Goal: Task Accomplishment & Management: Complete application form

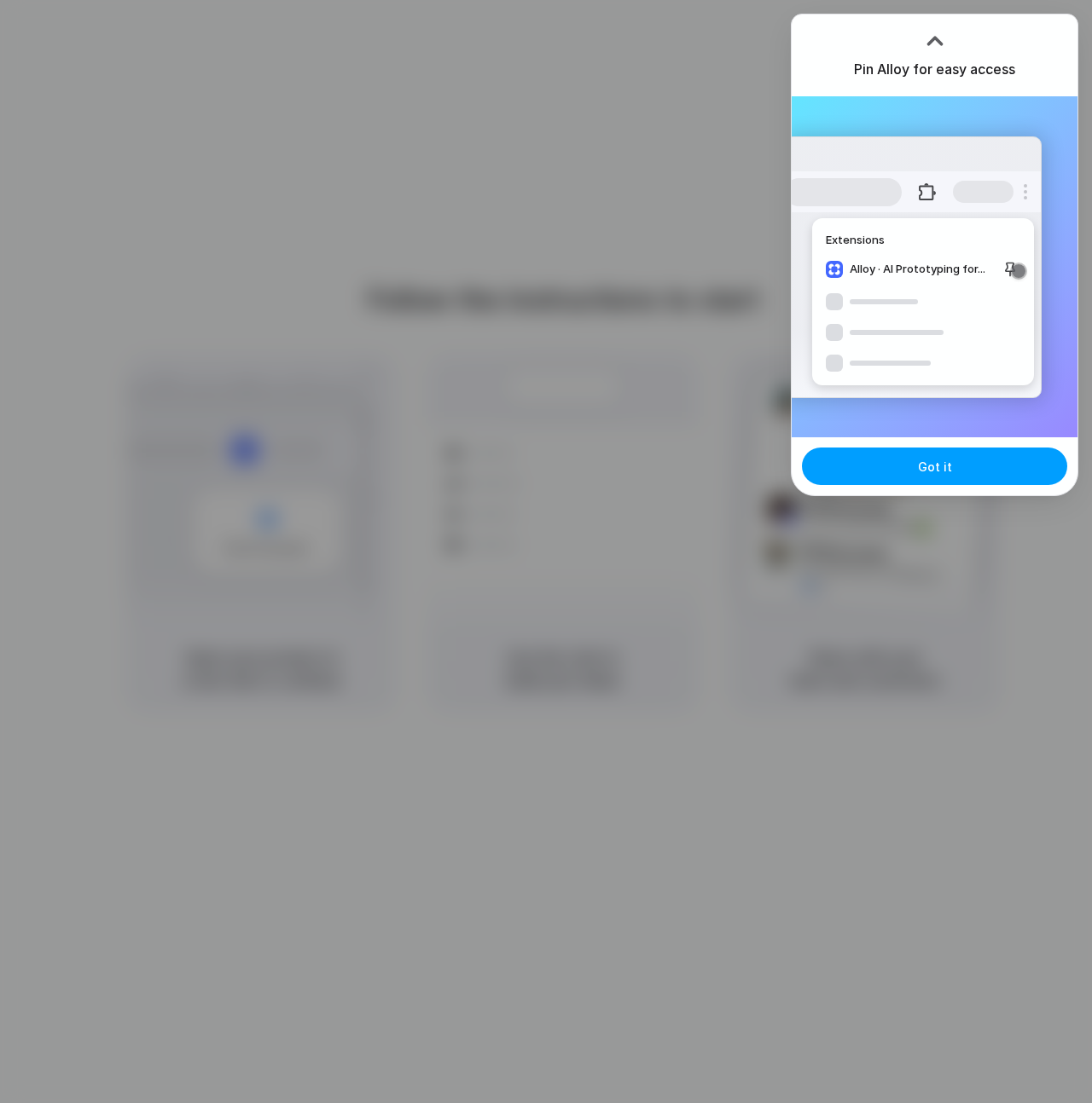
click at [959, 469] on button "Got it" at bounding box center [934, 466] width 266 height 38
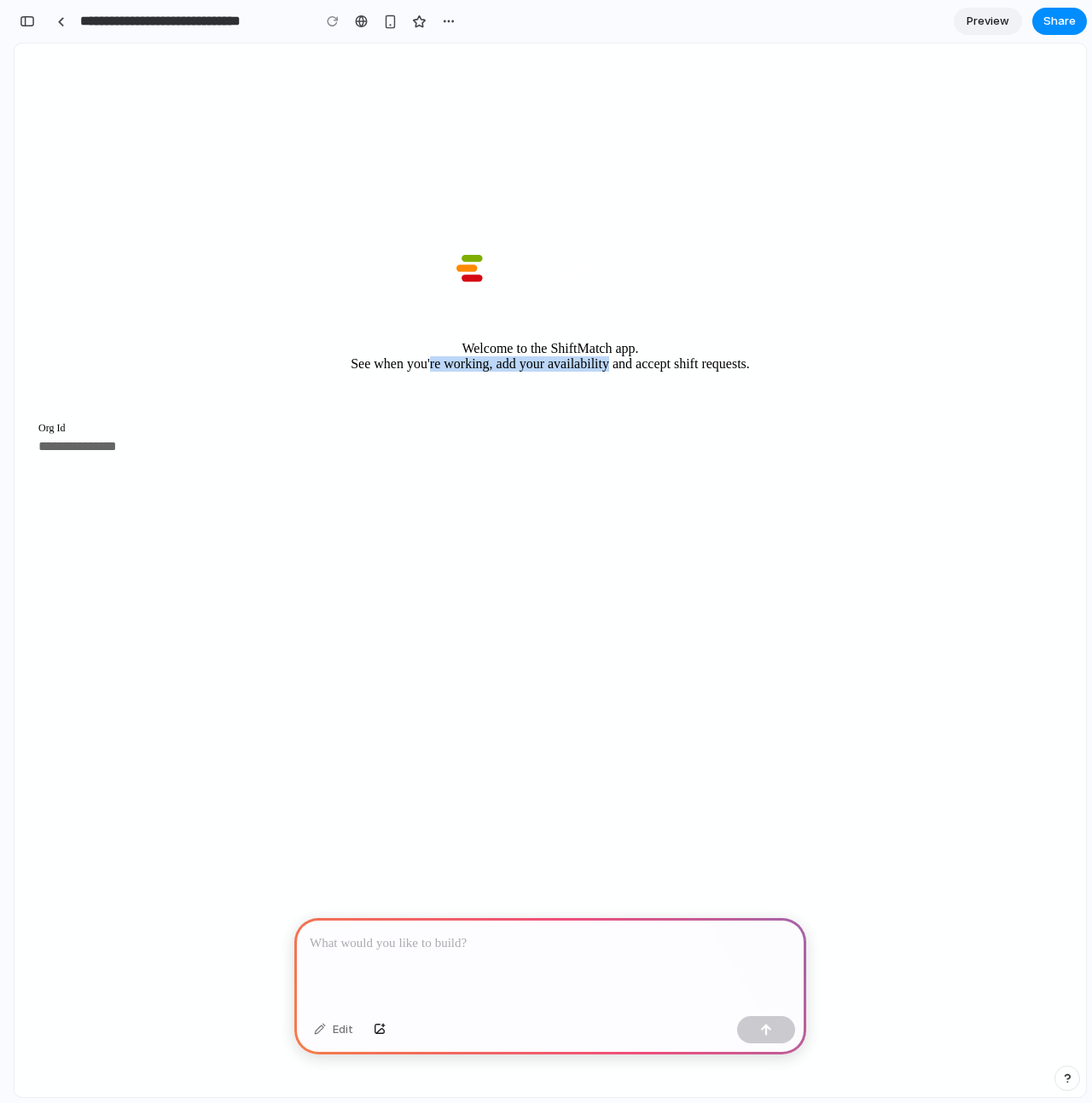
drag, startPoint x: 463, startPoint y: 363, endPoint x: 547, endPoint y: 424, distance: 103.8
click at [605, 369] on section "Welcome to the ShiftMatch app. See when you're working, add your availability a…" at bounding box center [550, 356] width 1058 height 82
click at [114, 476] on ion-button "What is my org id?" at bounding box center [79, 471] width 84 height 12
click at [390, 962] on div at bounding box center [550, 964] width 512 height 91
drag, startPoint x: 200, startPoint y: 447, endPoint x: 65, endPoint y: 514, distance: 150.7
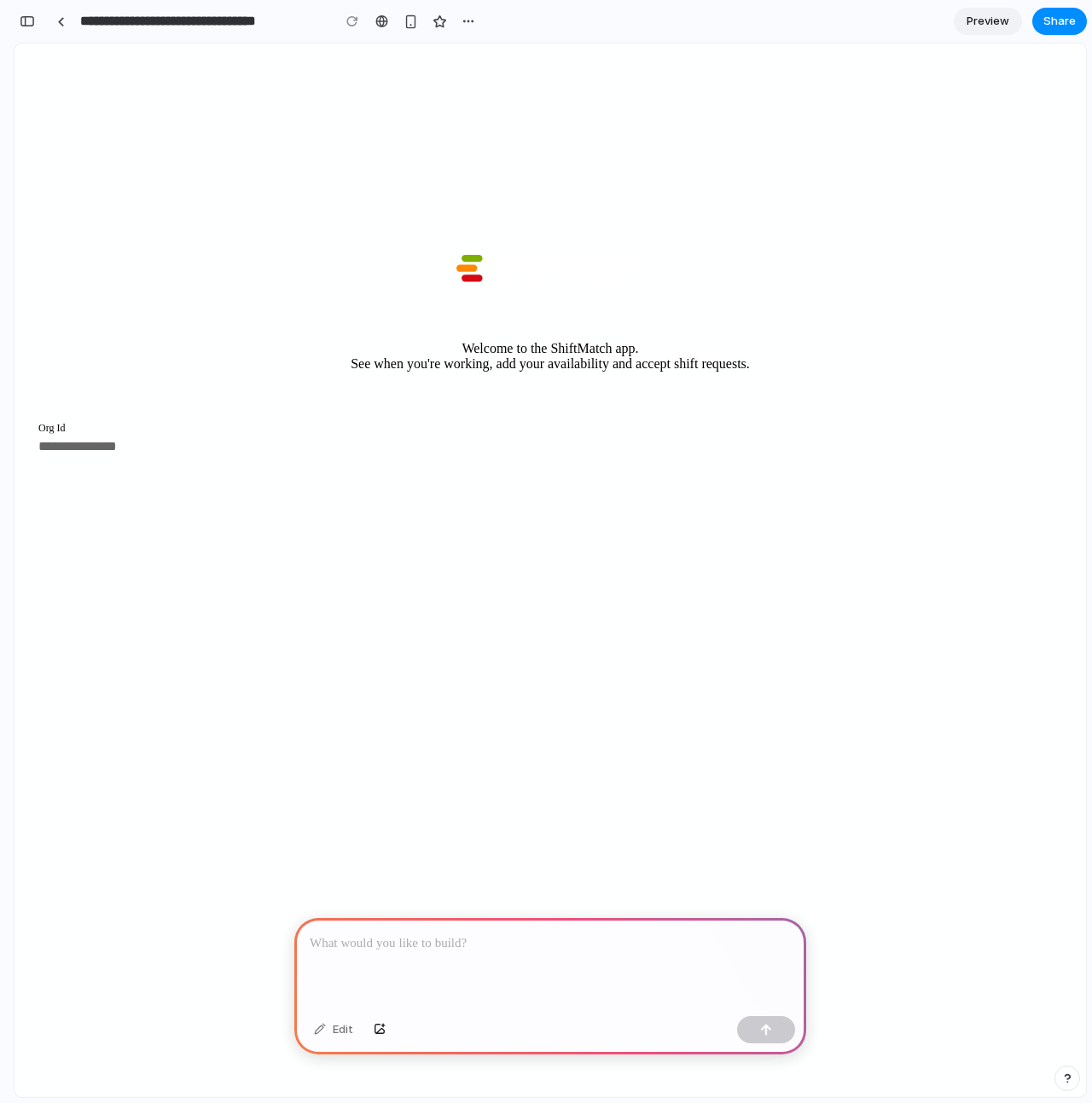
click at [73, 494] on app-login "Welcome to the ShiftMatch app. See when you're working, add your availability a…" at bounding box center [550, 375] width 1058 height 240
click at [86, 454] on input "Org Id" at bounding box center [550, 446] width 1024 height 14
click at [86, 454] on input "*" at bounding box center [550, 446] width 1024 height 14
type input "*"
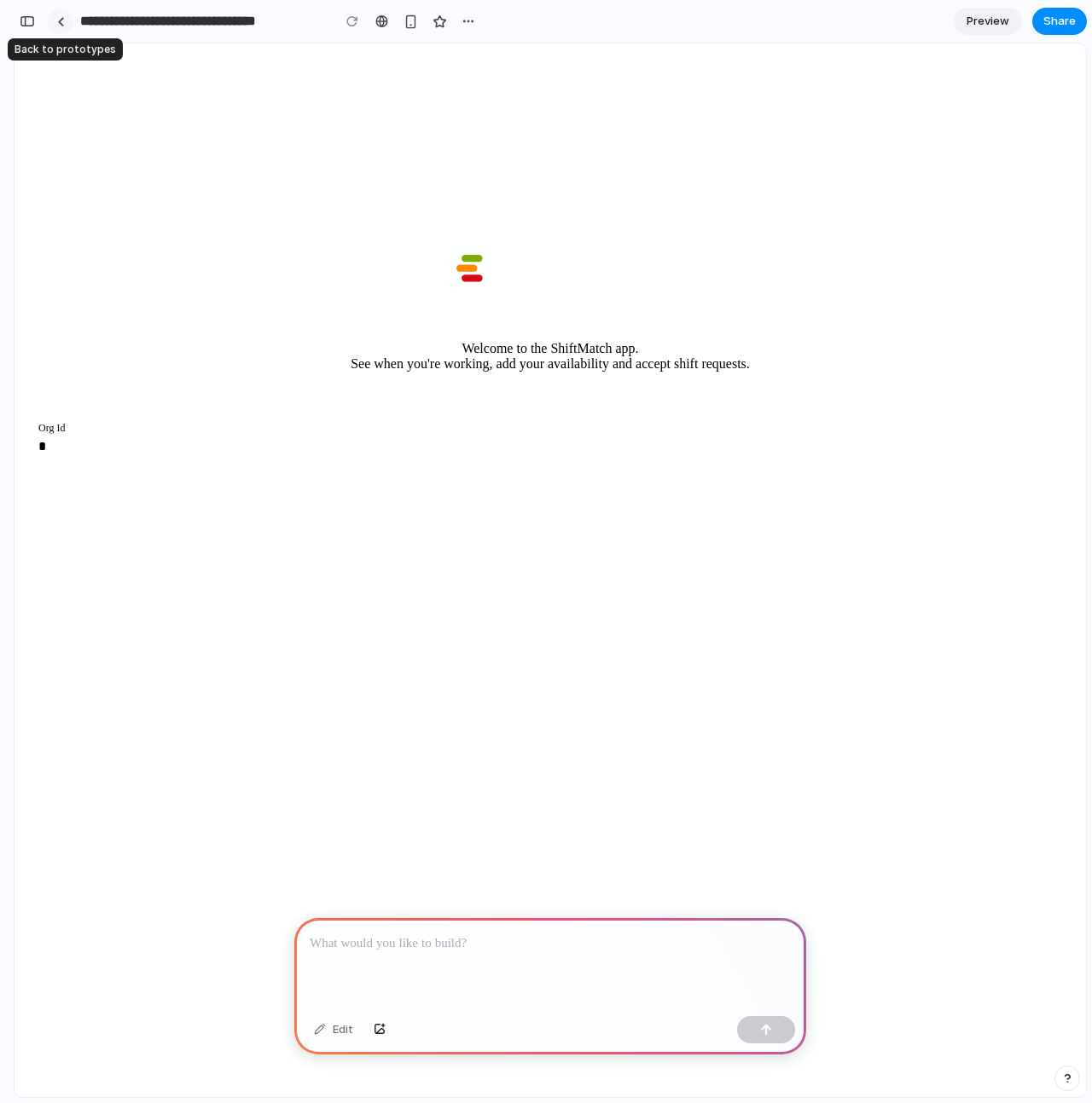
click at [69, 17] on link at bounding box center [60, 21] width 26 height 26
